Goal: Information Seeking & Learning: Check status

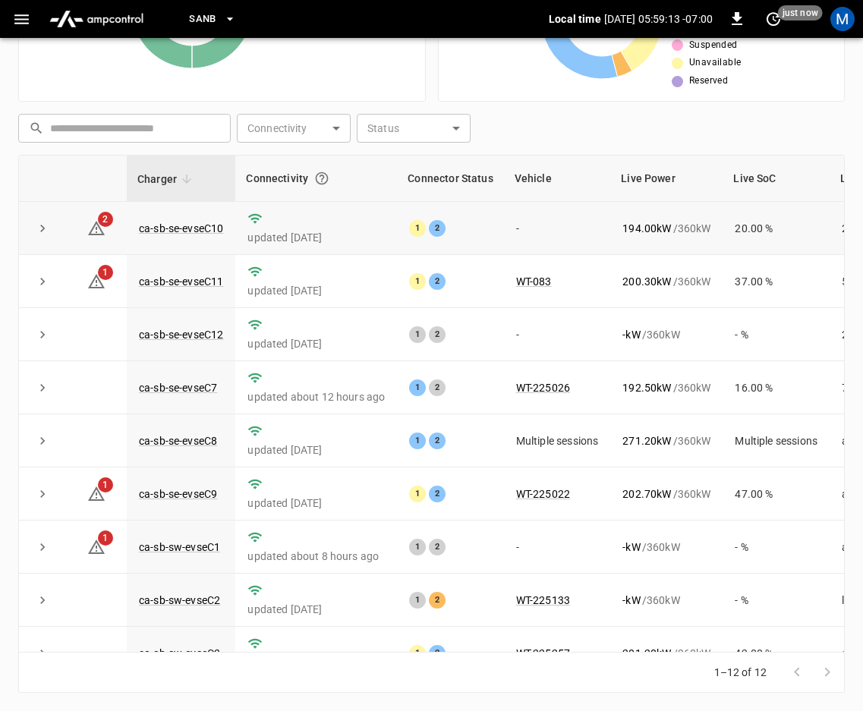
click at [40, 235] on icon "expand row" at bounding box center [42, 228] width 15 height 15
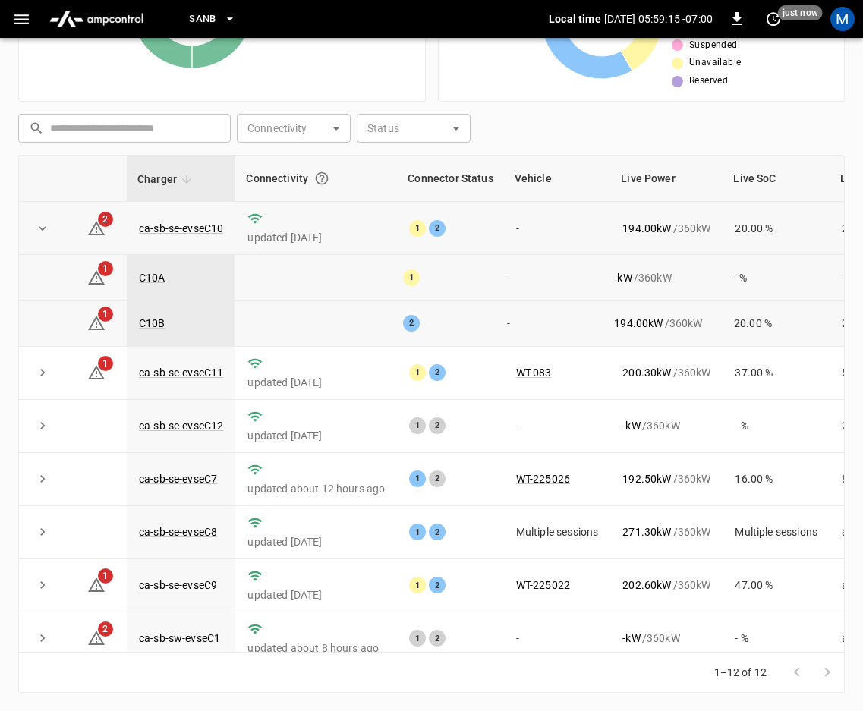
click at [31, 228] on button "expand row" at bounding box center [42, 228] width 23 height 23
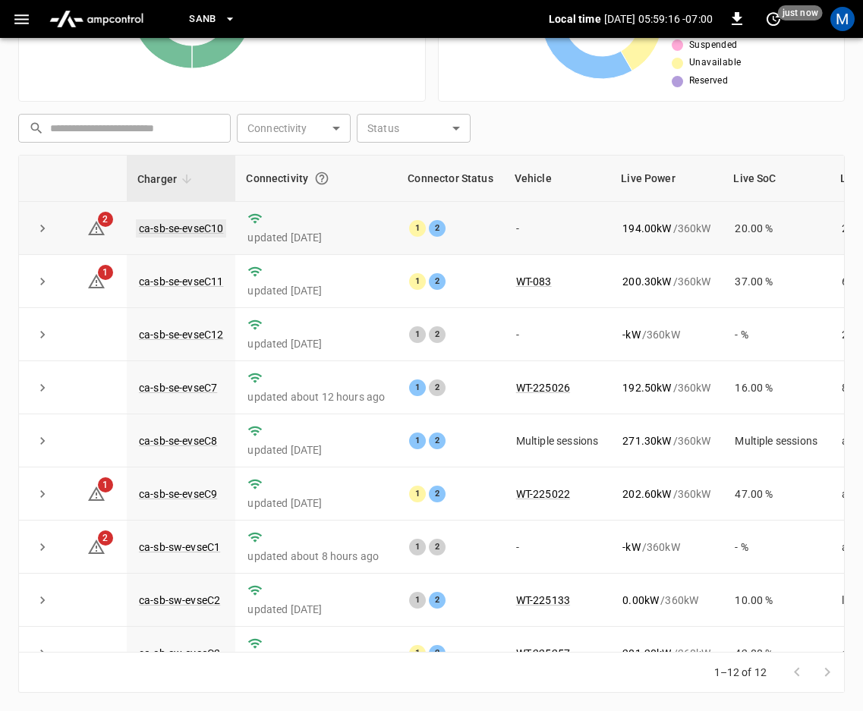
click at [206, 225] on link "ca-sb-se-evseC10" at bounding box center [181, 228] width 90 height 18
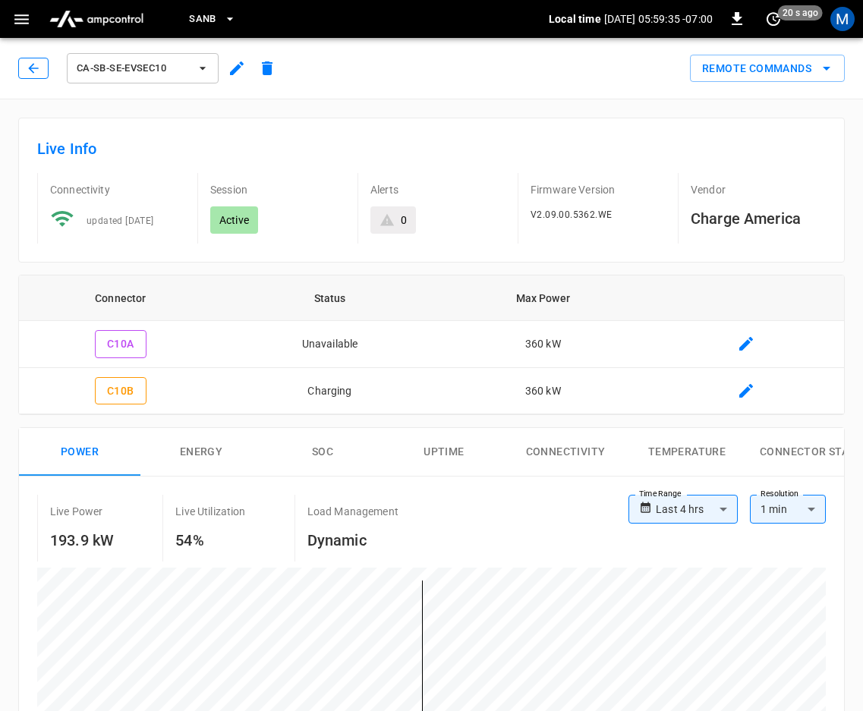
click at [36, 72] on icon "button" at bounding box center [33, 68] width 15 height 15
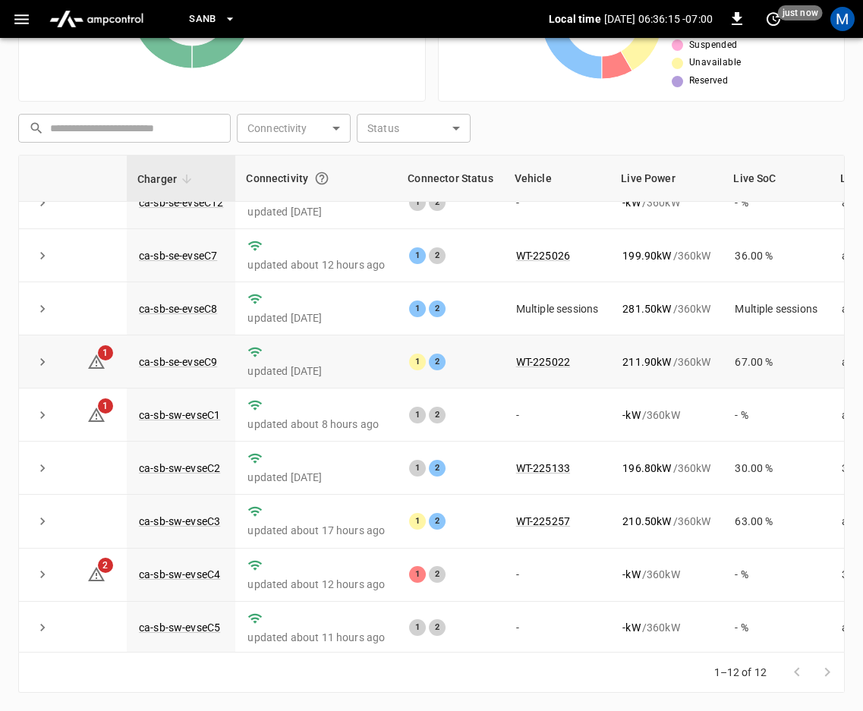
scroll to position [206, 0]
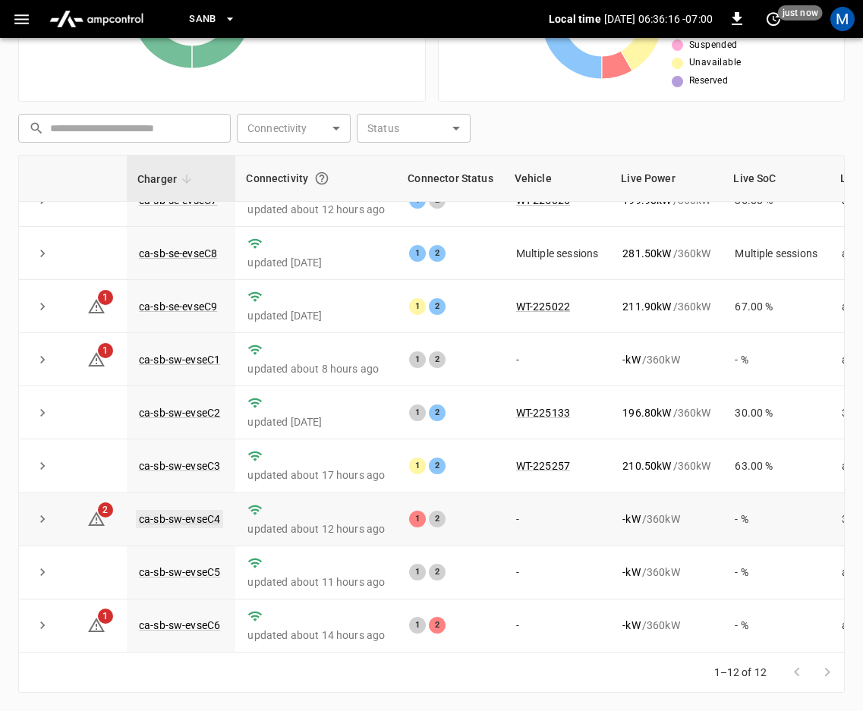
click at [165, 510] on link "ca-sb-sw-evseC4" at bounding box center [179, 519] width 87 height 18
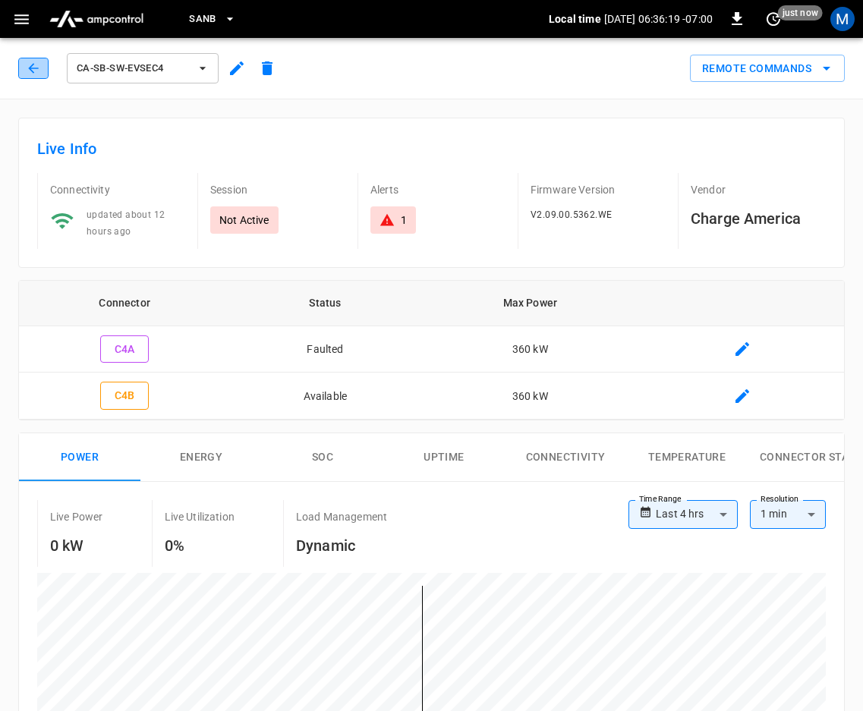
click at [31, 74] on icon "button" at bounding box center [33, 68] width 15 height 15
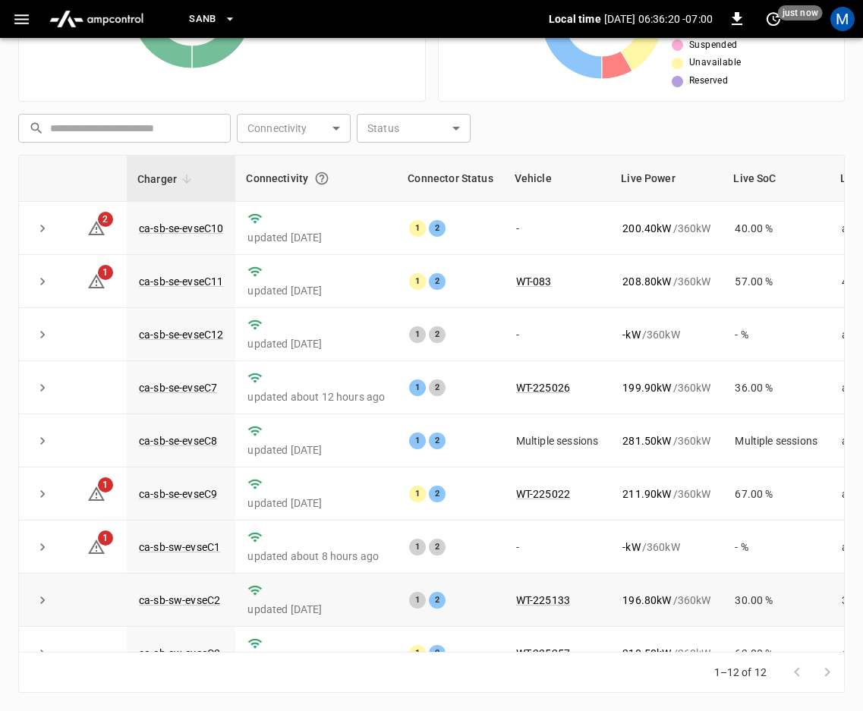
scroll to position [206, 0]
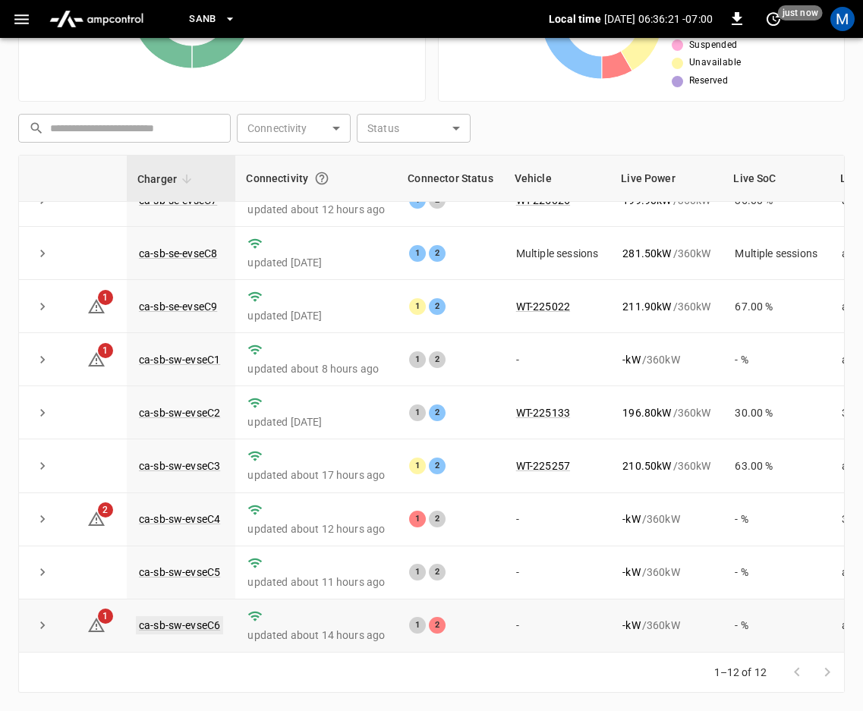
click at [160, 616] on link "ca-sb-sw-evseC6" at bounding box center [179, 625] width 87 height 18
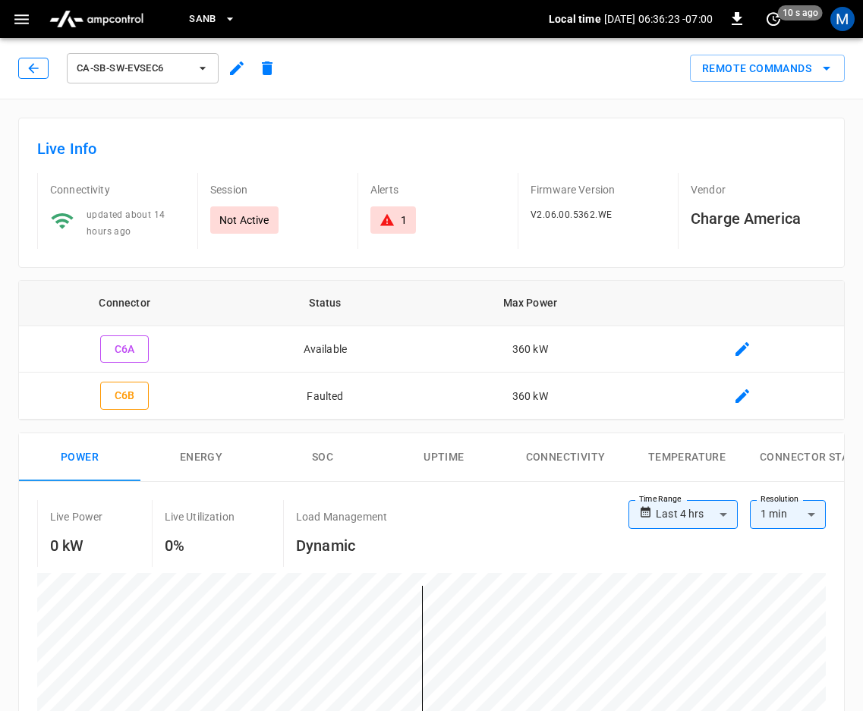
click at [37, 73] on icon "button" at bounding box center [33, 68] width 15 height 15
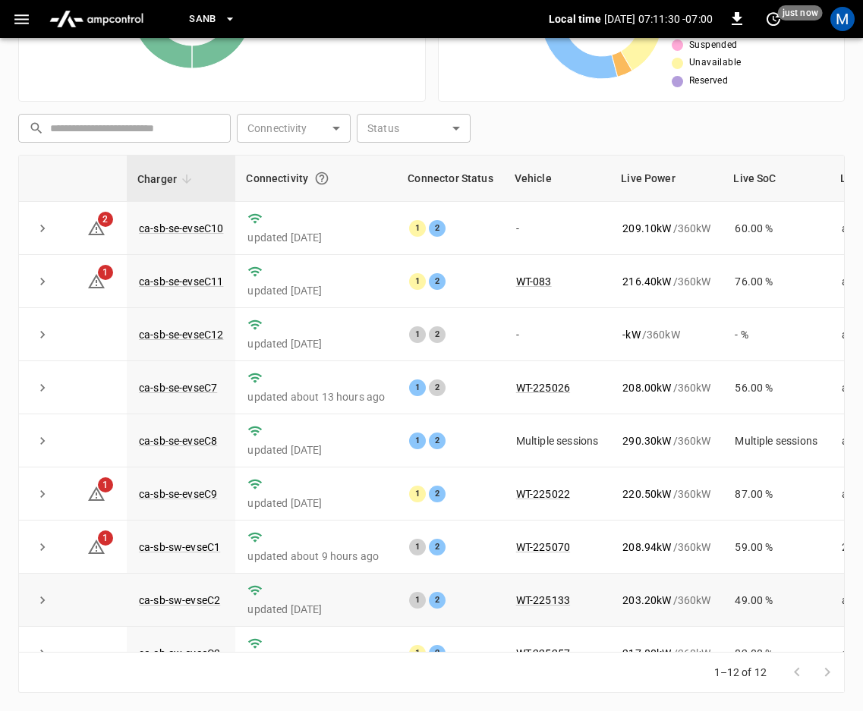
scroll to position [206, 0]
